Goal: Task Accomplishment & Management: Use online tool/utility

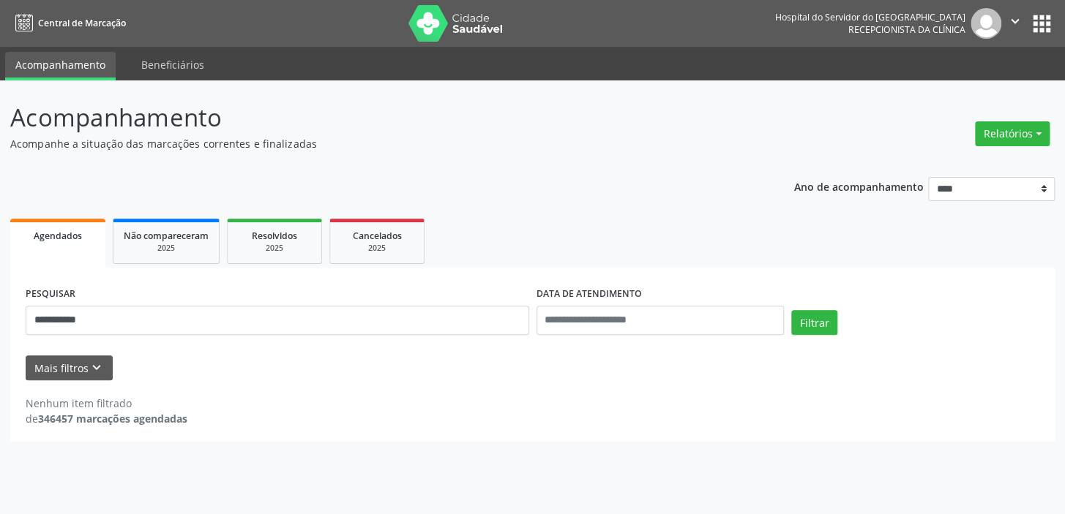
click at [305, 356] on div "Mais filtros keyboard_arrow_down" at bounding box center [532, 369] width 1021 height 26
click at [148, 314] on input "**********" at bounding box center [277, 320] width 503 height 29
click at [1033, 136] on button "Relatórios" at bounding box center [1012, 133] width 75 height 25
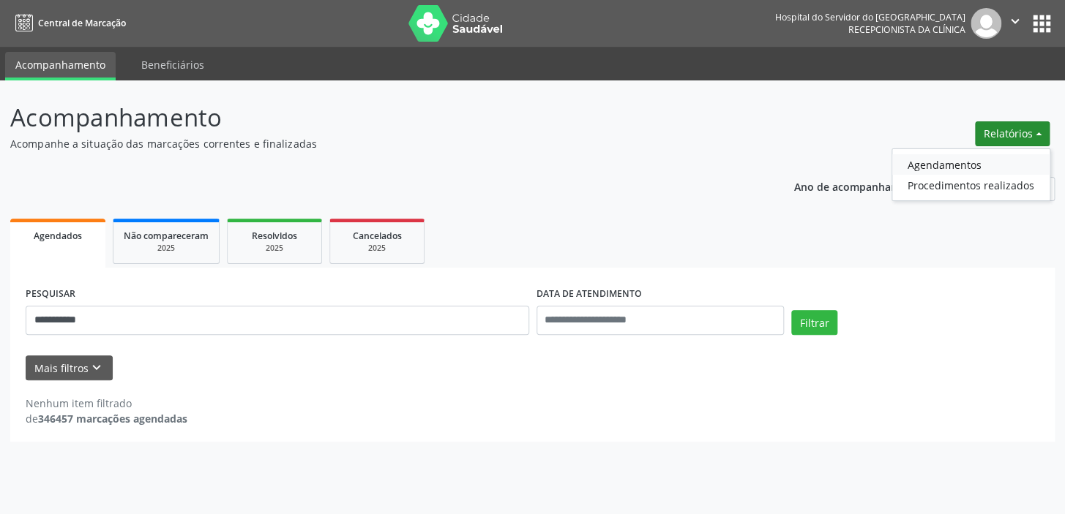
click at [950, 168] on link "Agendamentos" at bounding box center [970, 164] width 157 height 20
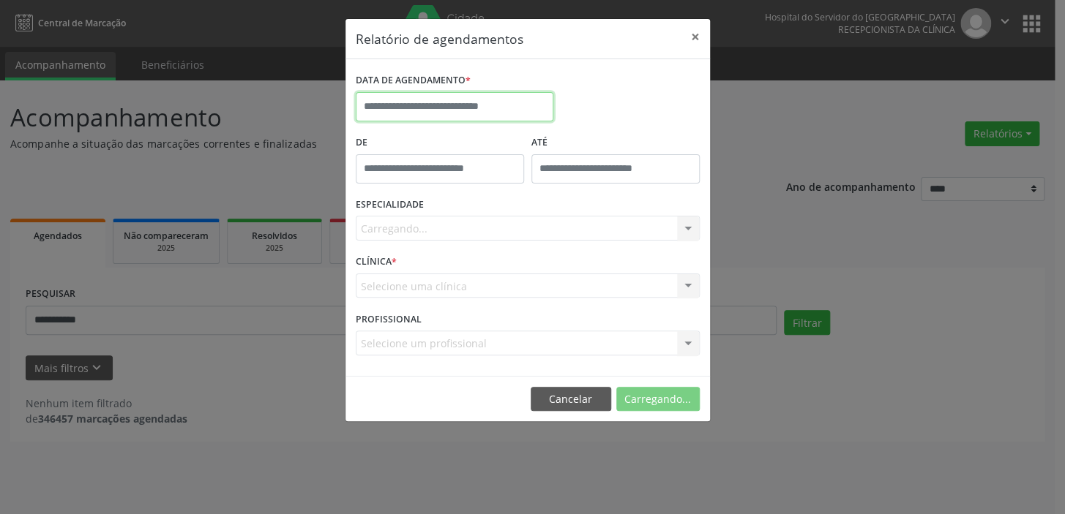
click at [505, 103] on input "text" at bounding box center [455, 106] width 198 height 29
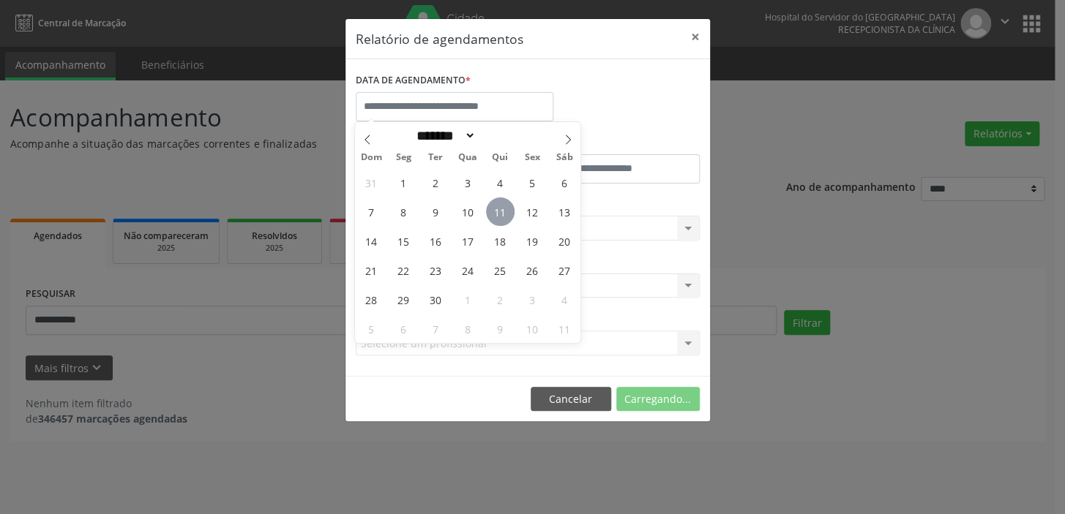
click at [503, 214] on span "11" at bounding box center [500, 212] width 29 height 29
type input "**********"
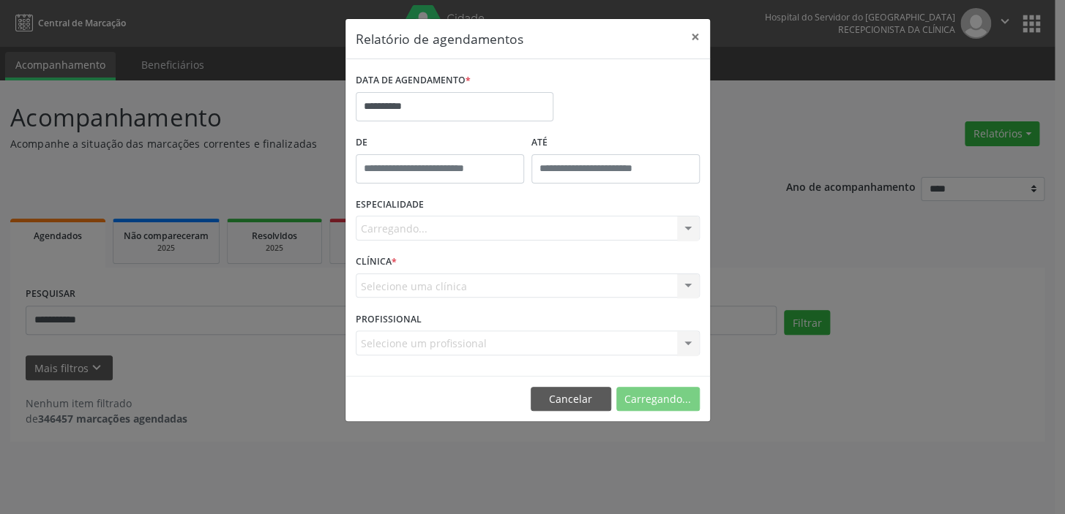
click at [472, 228] on div "Carregando... Nenhum resultado encontrado para: " " Não há nenhuma opção para s…" at bounding box center [528, 228] width 344 height 25
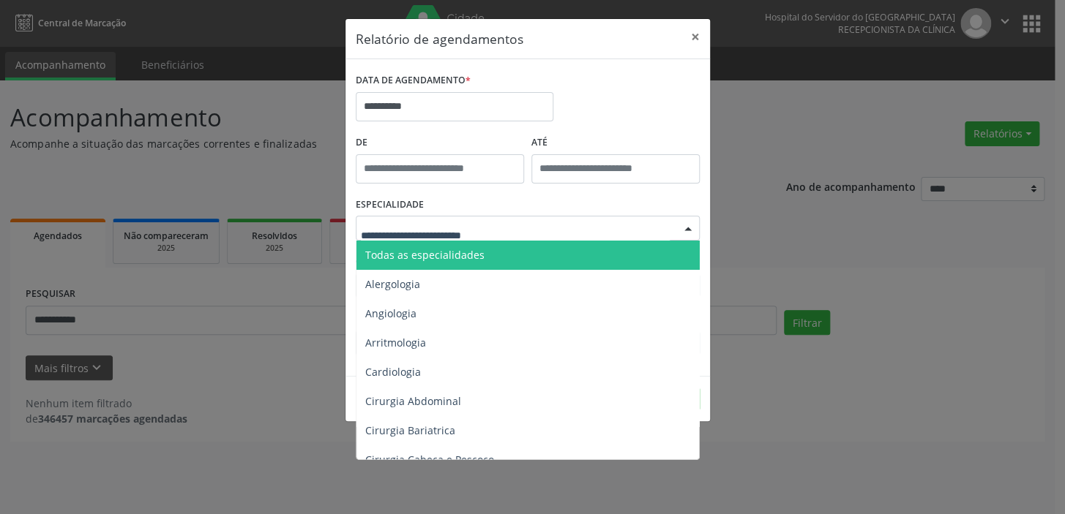
click at [462, 251] on span "Todas as especialidades" at bounding box center [424, 255] width 119 height 14
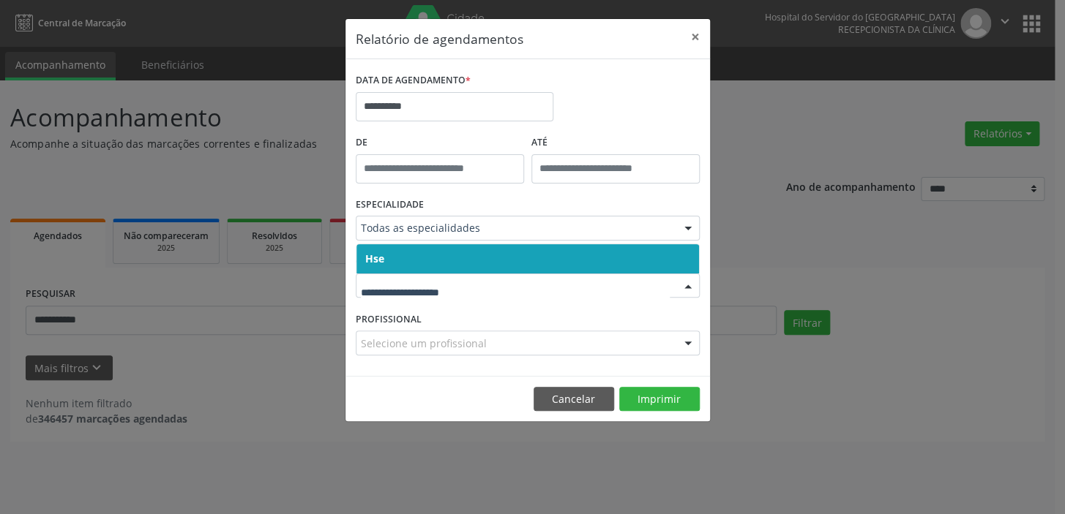
drag, startPoint x: 460, startPoint y: 256, endPoint x: 454, endPoint y: 271, distance: 16.7
click at [459, 259] on span "Hse" at bounding box center [527, 258] width 342 height 29
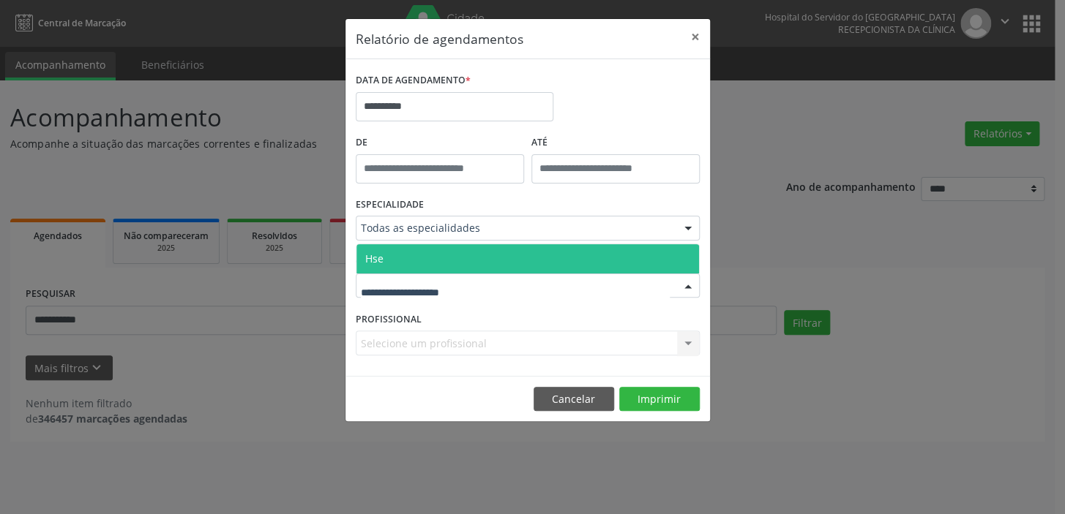
click at [456, 263] on span "Hse" at bounding box center [527, 258] width 342 height 29
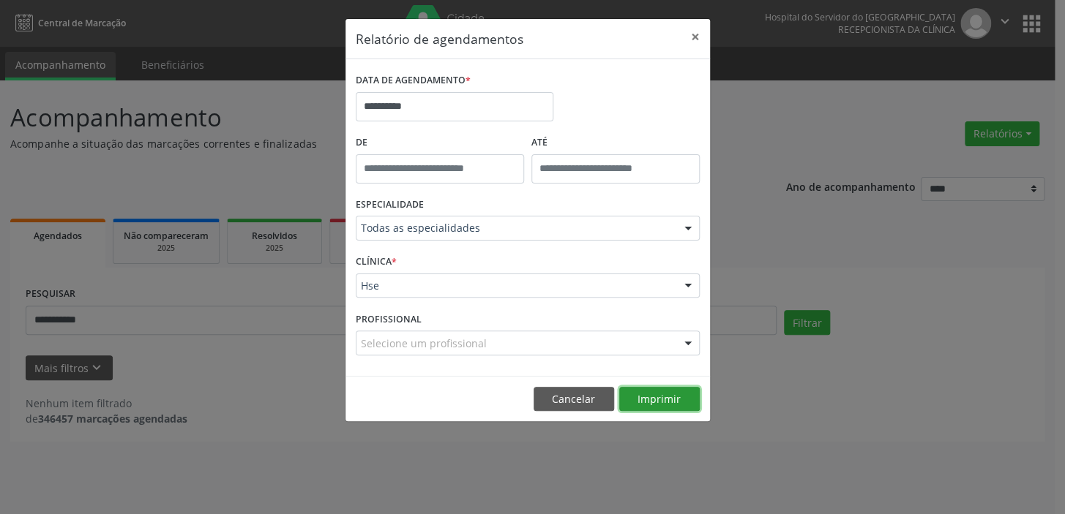
click at [646, 400] on button "Imprimir" at bounding box center [659, 399] width 80 height 25
click at [585, 391] on button "Cancelar" at bounding box center [573, 399] width 80 height 25
